Goal: Task Accomplishment & Management: Complete application form

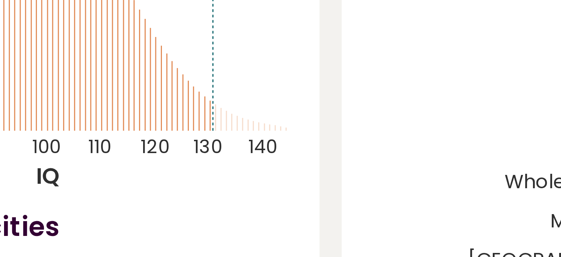
click at [221, 127] on line at bounding box center [221, 96] width 0 height 68
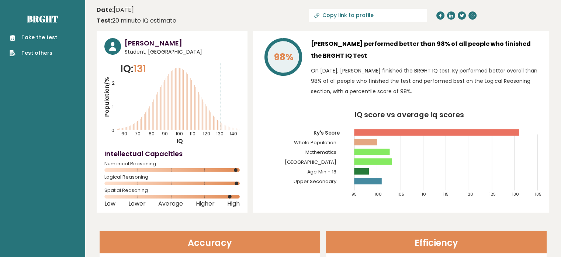
click at [42, 51] on link "Test others" at bounding box center [34, 53] width 48 height 8
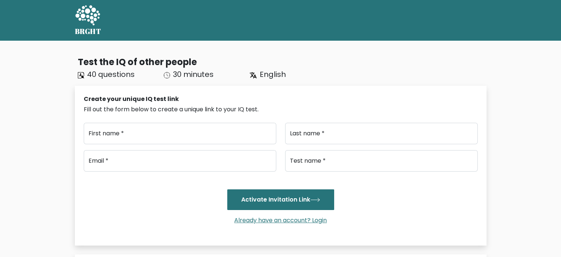
type input "..."
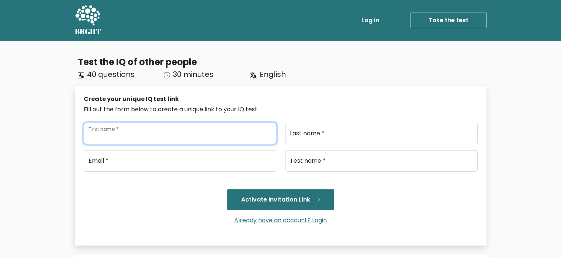
click at [115, 135] on input "First name *" at bounding box center [180, 133] width 193 height 21
type input "K"
type input "N"
type input "B"
type input "[PERSON_NAME]"
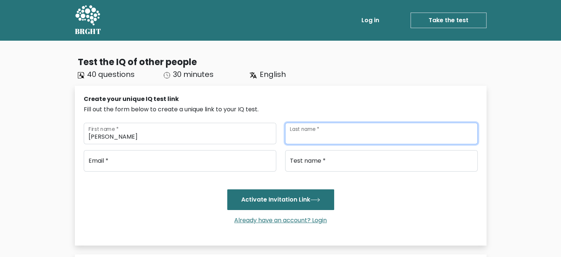
click at [293, 141] on input "Last name *" at bounding box center [381, 133] width 193 height 21
type input "[PERSON_NAME]"
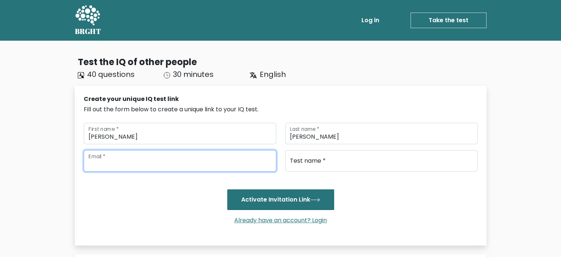
click at [228, 169] on input "email" at bounding box center [180, 160] width 193 height 21
type input "kyvu24082006@gmail.com"
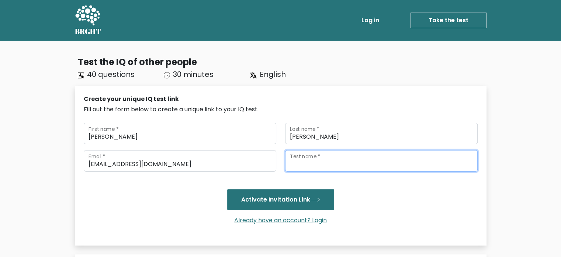
click at [293, 163] on input "Test name *" at bounding box center [381, 160] width 193 height 21
type input "K"
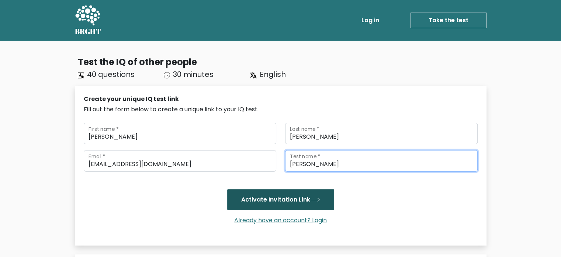
type input "Tom"
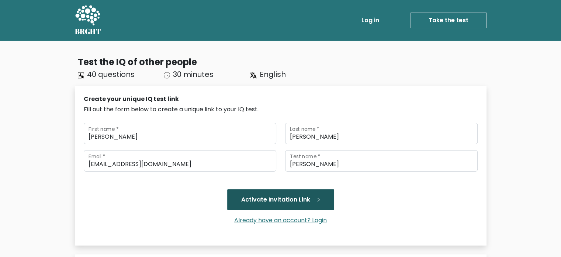
click at [288, 199] on button "Activate Invitation Link" at bounding box center [280, 199] width 107 height 21
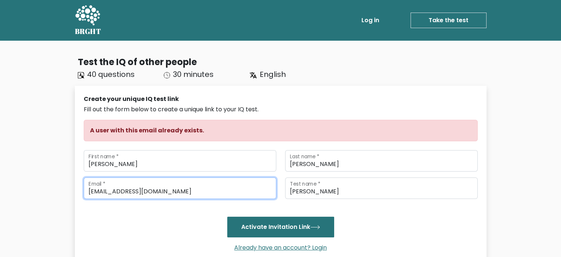
drag, startPoint x: 104, startPoint y: 190, endPoint x: 72, endPoint y: 189, distance: 32.2
click at [72, 189] on div "Test the IQ of other people 40 questions 30 minutes English Create your unique …" at bounding box center [281, 260] width 421 height 422
type input "[EMAIL_ADDRESS][DOMAIN_NAME]"
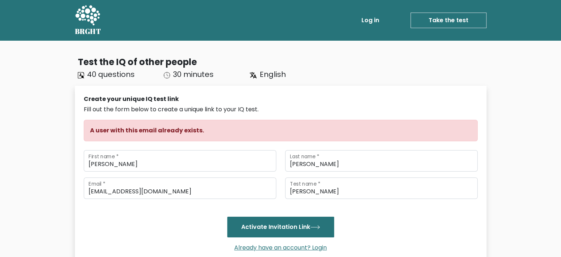
click at [242, 242] on div "Already have an account? Login" at bounding box center [281, 247] width 394 height 21
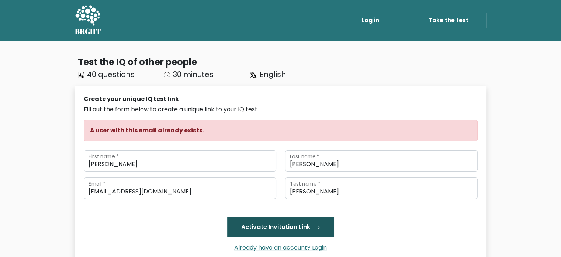
click at [247, 234] on button "Activate Invitation Link" at bounding box center [280, 226] width 107 height 21
click at [275, 231] on button "Activate Invitation Link" at bounding box center [280, 226] width 107 height 21
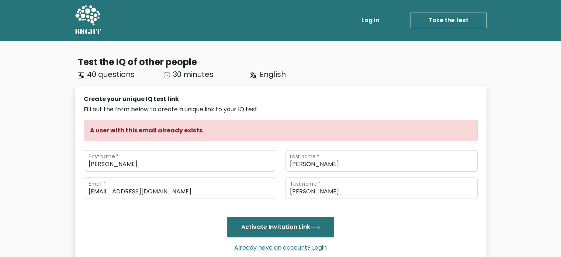
click at [428, 24] on link "Take the test" at bounding box center [449, 21] width 76 height 16
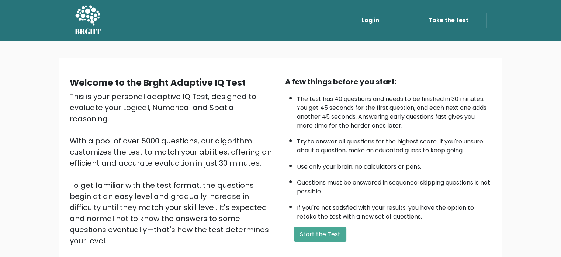
scroll to position [81, 0]
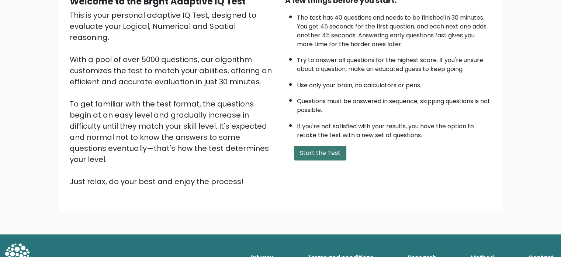
click at [331, 154] on button "Start the Test" at bounding box center [320, 152] width 52 height 15
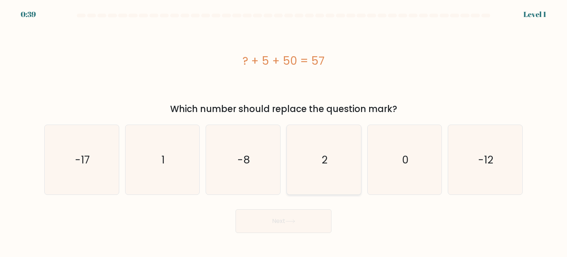
click at [330, 157] on icon "2" at bounding box center [323, 159] width 69 height 69
click at [284, 132] on input "d. 2" at bounding box center [283, 130] width 0 height 4
radio input "true"
click at [303, 226] on button "Next" at bounding box center [283, 221] width 96 height 24
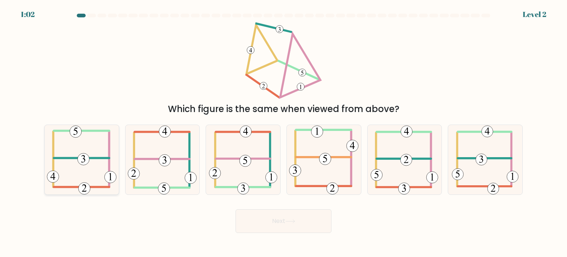
click at [97, 173] on icon at bounding box center [82, 159] width 70 height 69
click at [283, 132] on input "a." at bounding box center [283, 130] width 0 height 4
radio input "true"
click at [281, 231] on button "Next" at bounding box center [283, 221] width 96 height 24
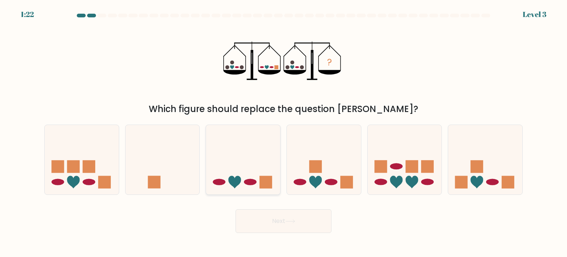
click at [255, 165] on icon at bounding box center [243, 159] width 74 height 61
click at [283, 132] on input "c." at bounding box center [283, 130] width 0 height 4
radio input "true"
click at [283, 216] on button "Next" at bounding box center [283, 221] width 96 height 24
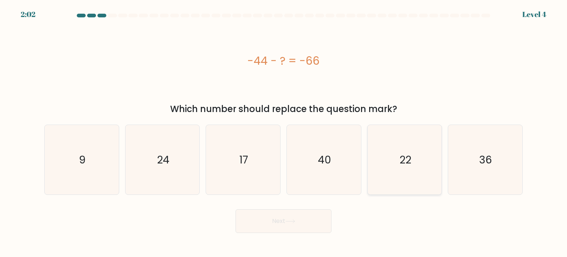
click at [405, 171] on icon "22" at bounding box center [404, 159] width 69 height 69
click at [284, 132] on input "e. 22" at bounding box center [283, 130] width 0 height 4
radio input "true"
click at [310, 217] on button "Next" at bounding box center [283, 221] width 96 height 24
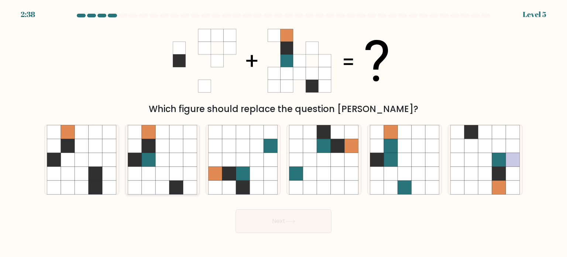
click at [172, 153] on icon at bounding box center [176, 159] width 14 height 14
click at [283, 132] on input "b." at bounding box center [283, 130] width 0 height 4
radio input "true"
click at [285, 221] on button "Next" at bounding box center [283, 221] width 96 height 24
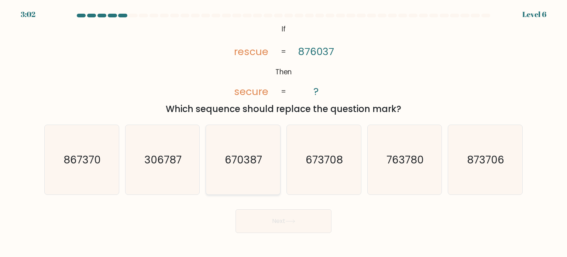
click at [261, 149] on icon "670387" at bounding box center [242, 159] width 69 height 69
click at [283, 132] on input "c. 670387" at bounding box center [283, 130] width 0 height 4
radio input "true"
click at [286, 216] on button "Next" at bounding box center [283, 221] width 96 height 24
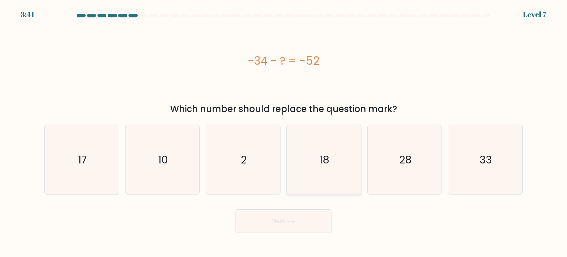
click at [321, 152] on text "18" at bounding box center [325, 159] width 10 height 15
click at [284, 132] on input "d. 18" at bounding box center [283, 130] width 0 height 4
radio input "true"
click at [310, 218] on button "Next" at bounding box center [283, 221] width 96 height 24
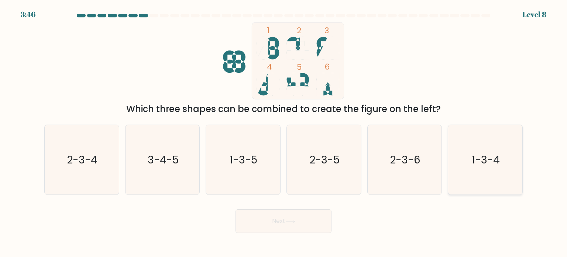
click at [466, 159] on icon "1-3-4" at bounding box center [484, 159] width 69 height 69
click at [284, 132] on input "f. 1-3-4" at bounding box center [283, 130] width 0 height 4
radio input "true"
click at [290, 222] on icon at bounding box center [290, 221] width 10 height 4
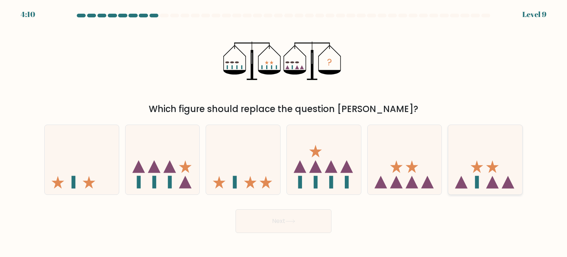
click at [476, 161] on icon at bounding box center [485, 159] width 74 height 61
click at [284, 132] on input "f." at bounding box center [283, 130] width 0 height 4
radio input "true"
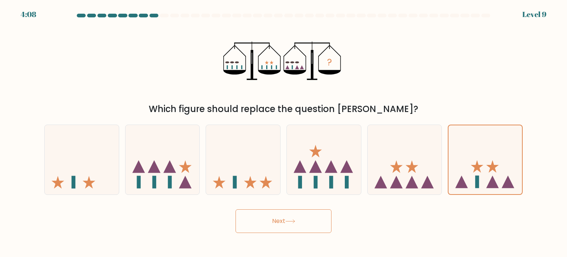
click at [313, 223] on button "Next" at bounding box center [283, 221] width 96 height 24
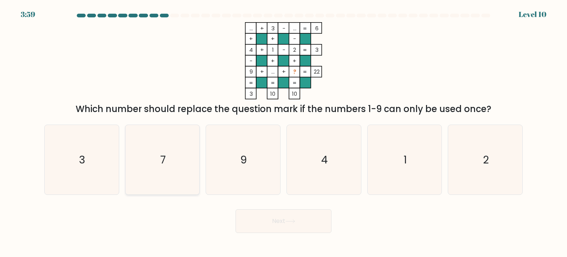
click at [155, 159] on icon "7" at bounding box center [162, 159] width 69 height 69
click at [283, 132] on input "b. 7" at bounding box center [283, 130] width 0 height 4
radio input "true"
click at [281, 217] on button "Next" at bounding box center [283, 221] width 96 height 24
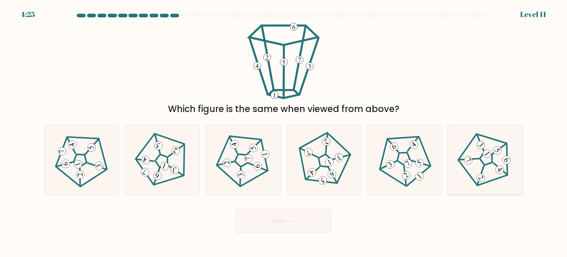
click at [491, 150] on icon at bounding box center [485, 159] width 56 height 56
click at [284, 132] on input "f." at bounding box center [283, 130] width 0 height 4
radio input "true"
click at [292, 221] on icon at bounding box center [290, 221] width 10 height 4
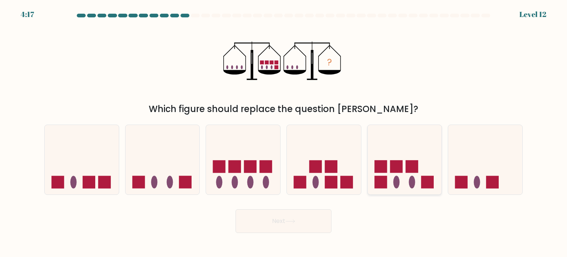
click at [394, 174] on icon at bounding box center [405, 159] width 74 height 61
click at [284, 132] on input "e." at bounding box center [283, 130] width 0 height 4
radio input "true"
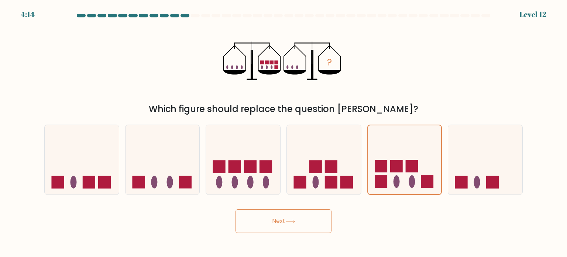
click at [310, 225] on button "Next" at bounding box center [283, 221] width 96 height 24
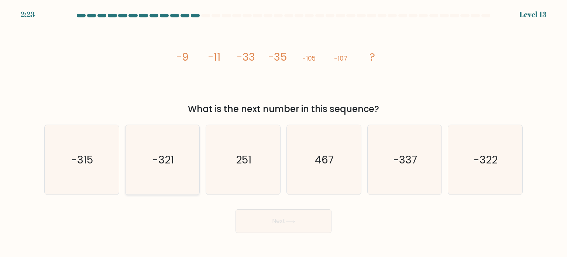
click at [159, 162] on text "-321" at bounding box center [162, 159] width 21 height 15
click at [283, 132] on input "b. -321" at bounding box center [283, 130] width 0 height 4
radio input "true"
click at [309, 227] on button "Next" at bounding box center [283, 221] width 96 height 24
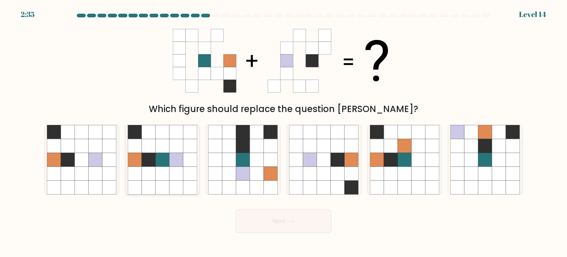
click at [174, 170] on icon at bounding box center [176, 173] width 14 height 14
click at [283, 132] on input "b." at bounding box center [283, 130] width 0 height 4
radio input "true"
click at [264, 226] on button "Next" at bounding box center [283, 221] width 96 height 24
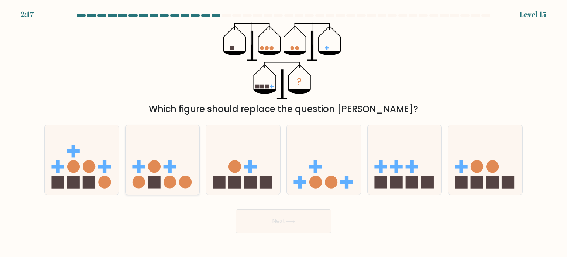
click at [159, 171] on icon at bounding box center [163, 159] width 74 height 61
click at [283, 132] on input "b." at bounding box center [283, 130] width 0 height 4
radio input "true"
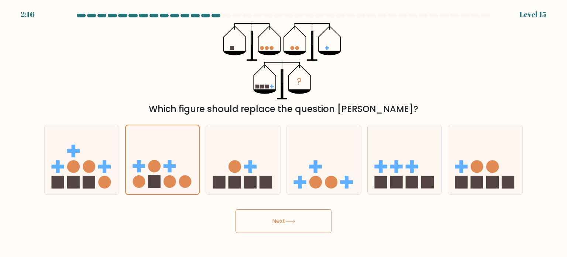
click at [284, 218] on button "Next" at bounding box center [283, 221] width 96 height 24
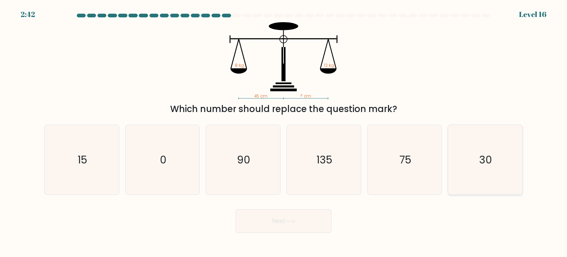
click at [481, 135] on icon "30" at bounding box center [484, 159] width 69 height 69
click at [284, 132] on input "f. 30" at bounding box center [283, 130] width 0 height 4
radio input "true"
click at [289, 230] on button "Next" at bounding box center [283, 221] width 96 height 24
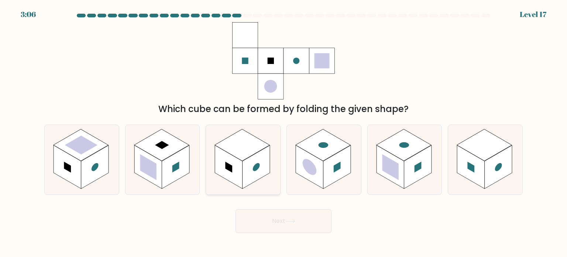
click at [251, 167] on rect at bounding box center [257, 167] width 28 height 44
click at [283, 132] on input "c." at bounding box center [283, 130] width 0 height 4
radio input "true"
click at [270, 219] on button "Next" at bounding box center [283, 221] width 96 height 24
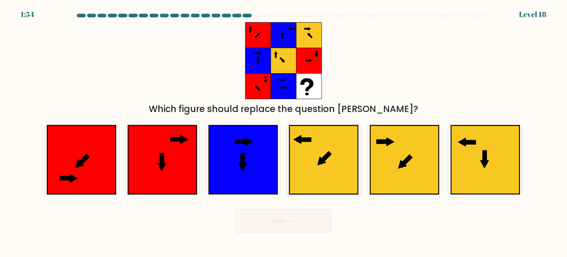
click at [344, 155] on icon at bounding box center [323, 159] width 69 height 69
click at [284, 132] on input "d." at bounding box center [283, 130] width 0 height 4
radio input "true"
click at [323, 219] on button "Next" at bounding box center [283, 221] width 96 height 24
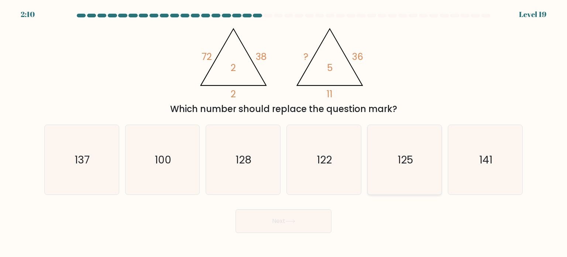
click at [375, 152] on icon "125" at bounding box center [404, 159] width 69 height 69
click at [284, 132] on input "e. 125" at bounding box center [283, 130] width 0 height 4
radio input "true"
click at [317, 212] on button "Next" at bounding box center [283, 221] width 96 height 24
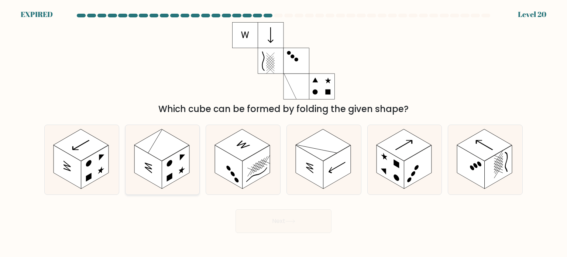
click at [186, 152] on rect at bounding box center [176, 167] width 28 height 44
click at [283, 132] on input "b." at bounding box center [283, 130] width 0 height 4
radio input "true"
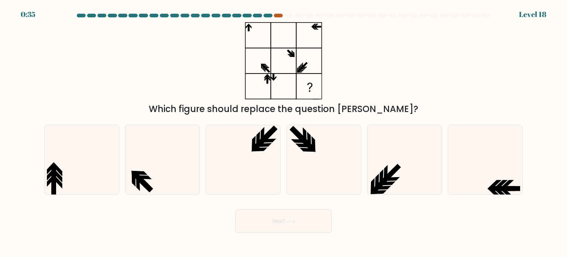
click at [276, 14] on div at bounding box center [278, 16] width 9 height 4
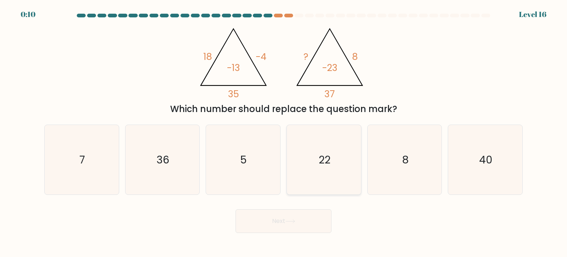
click at [322, 151] on icon "22" at bounding box center [323, 159] width 69 height 69
click at [284, 132] on input "d. 22" at bounding box center [283, 130] width 0 height 4
radio input "true"
click at [297, 211] on button "Next" at bounding box center [283, 221] width 96 height 24
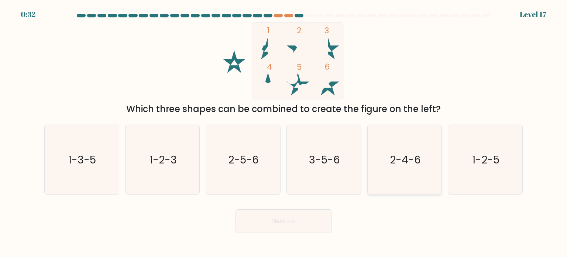
click at [401, 157] on text "2-4-6" at bounding box center [405, 159] width 31 height 15
click at [284, 132] on input "e. 2-4-6" at bounding box center [283, 130] width 0 height 4
radio input "true"
click at [298, 222] on button "Next" at bounding box center [283, 221] width 96 height 24
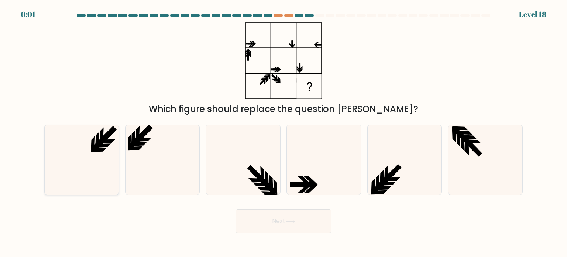
click at [99, 148] on icon at bounding box center [99, 150] width 16 height 4
click at [283, 132] on input "a." at bounding box center [283, 130] width 0 height 4
radio input "true"
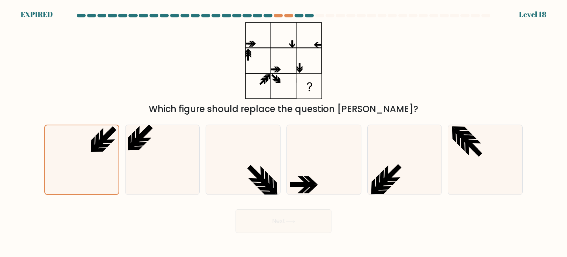
drag, startPoint x: 231, startPoint y: 220, endPoint x: 278, endPoint y: 218, distance: 46.9
click at [278, 218] on div "Next" at bounding box center [283, 217] width 487 height 29
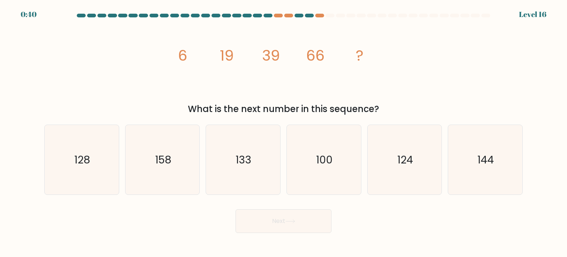
drag, startPoint x: 312, startPoint y: 17, endPoint x: 325, endPoint y: 16, distance: 13.0
click at [325, 16] on div at bounding box center [283, 17] width 487 height 7
click at [321, 16] on div at bounding box center [319, 16] width 9 height 4
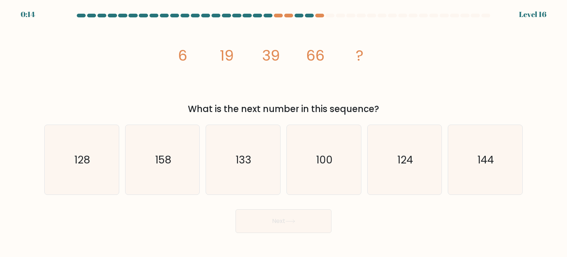
drag, startPoint x: 315, startPoint y: 54, endPoint x: 311, endPoint y: 54, distance: 4.1
click at [311, 54] on tspan "66" at bounding box center [315, 55] width 18 height 21
click at [309, 53] on tspan "66" at bounding box center [315, 55] width 18 height 21
drag, startPoint x: 309, startPoint y: 53, endPoint x: 333, endPoint y: 52, distance: 23.6
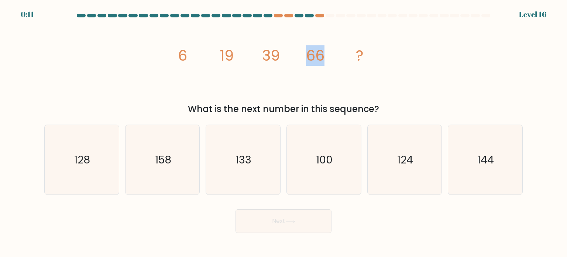
click at [333, 52] on icon "image/svg+xml 6 19 39 66 ?" at bounding box center [283, 60] width 221 height 77
click at [111, 144] on icon "128" at bounding box center [81, 159] width 69 height 69
click at [283, 132] on input "a. 128" at bounding box center [283, 130] width 0 height 4
radio input "true"
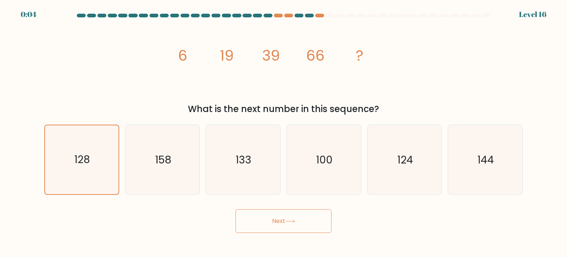
click at [258, 215] on button "Next" at bounding box center [283, 221] width 96 height 24
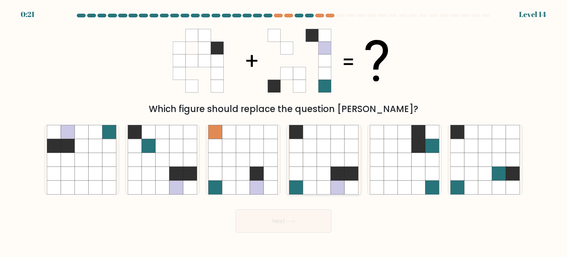
click at [344, 169] on icon at bounding box center [338, 173] width 14 height 14
click at [284, 132] on input "d." at bounding box center [283, 130] width 0 height 4
radio input "true"
click at [310, 223] on button "Next" at bounding box center [283, 221] width 96 height 24
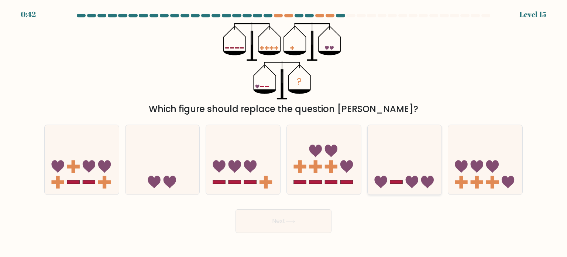
click at [400, 175] on icon at bounding box center [405, 159] width 74 height 61
click at [284, 132] on input "e." at bounding box center [283, 130] width 0 height 4
radio input "true"
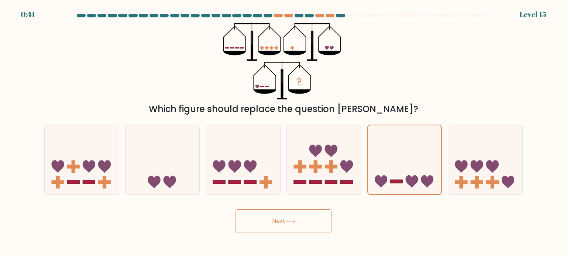
click at [319, 221] on button "Next" at bounding box center [283, 221] width 96 height 24
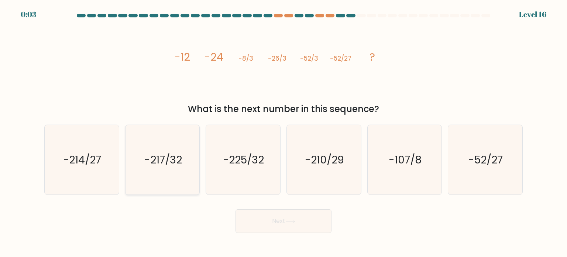
click at [185, 154] on icon "-217/32" at bounding box center [162, 159] width 69 height 69
click at [283, 132] on input "b. -217/32" at bounding box center [283, 130] width 0 height 4
radio input "true"
click at [290, 217] on button "Next" at bounding box center [283, 221] width 96 height 24
